Goal: Navigation & Orientation: Go to known website

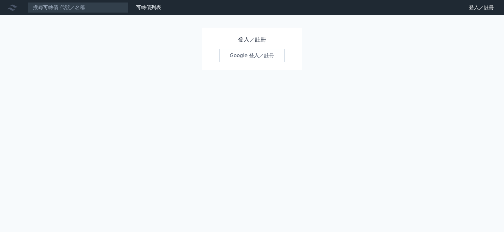
click at [234, 54] on link "Google 登入／註冊" at bounding box center [251, 55] width 65 height 13
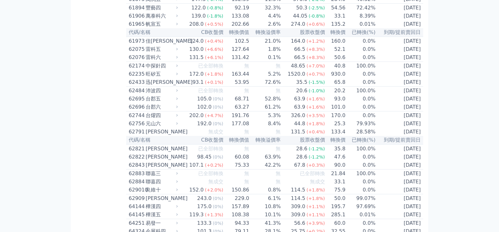
scroll to position [2390, 0]
